Goal: Navigation & Orientation: Find specific page/section

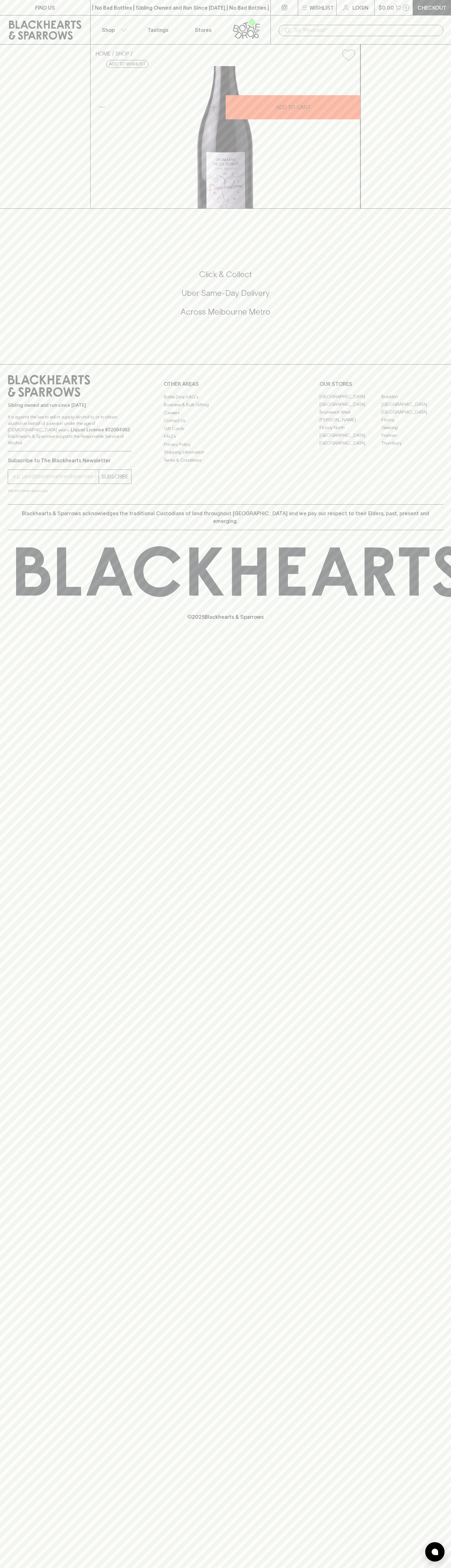
click at [434, 447] on link "Thornbury" at bounding box center [412, 443] width 62 height 8
click at [24, 1568] on html "FIND US | No Bad Bottles | Sibling Owned and Run Since [DATE] | No Bad Bottles …" at bounding box center [225, 784] width 451 height 1568
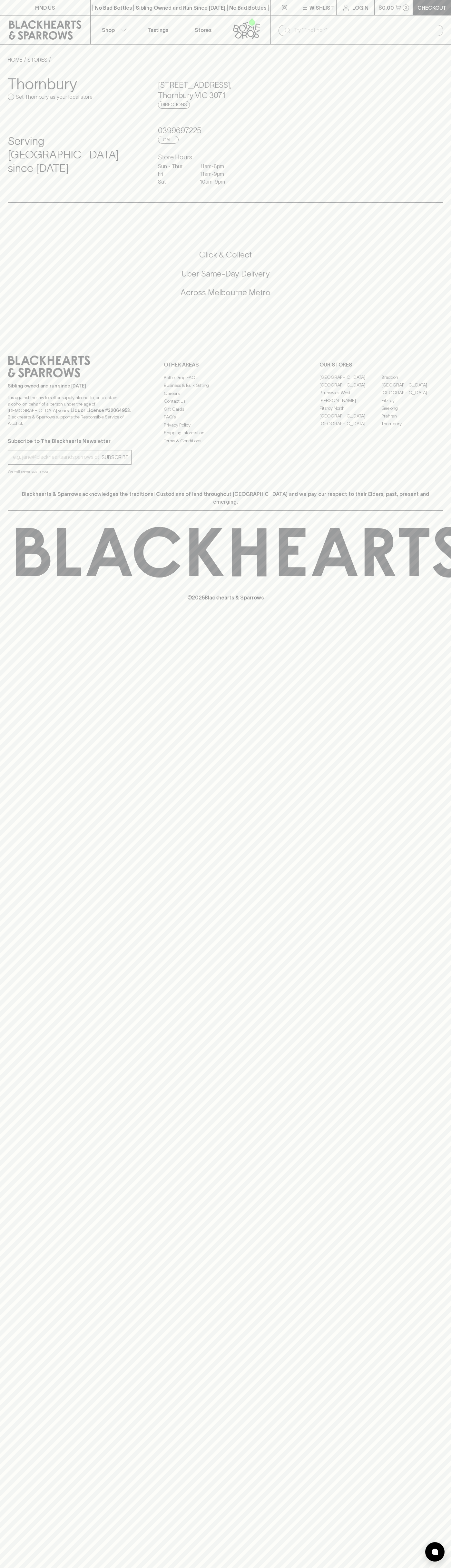
click at [17, 1370] on div "FIND US | No Bad Bottles | Sibling Owned and Run Since [DATE] | No Bad Bottles …" at bounding box center [225, 784] width 451 height 1568
